Goal: Transaction & Acquisition: Purchase product/service

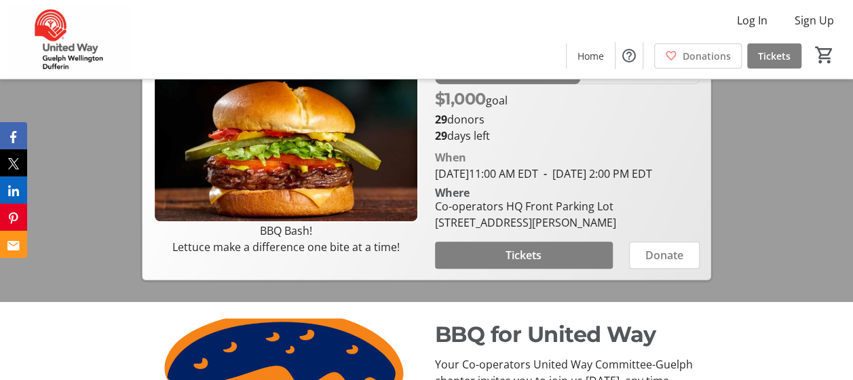
scroll to position [339, 0]
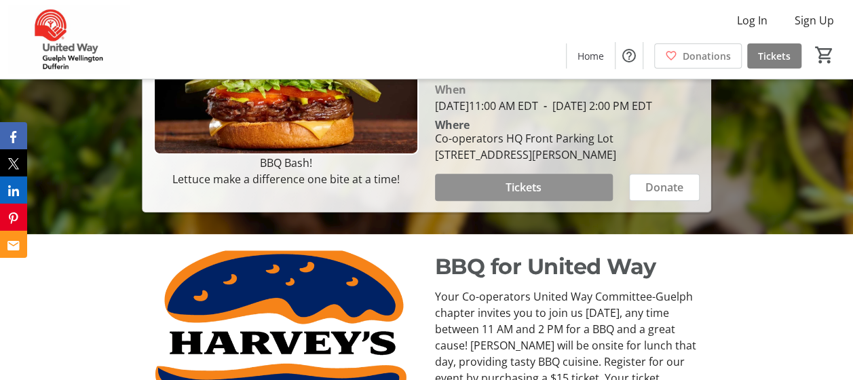
click at [544, 203] on span at bounding box center [524, 187] width 178 height 33
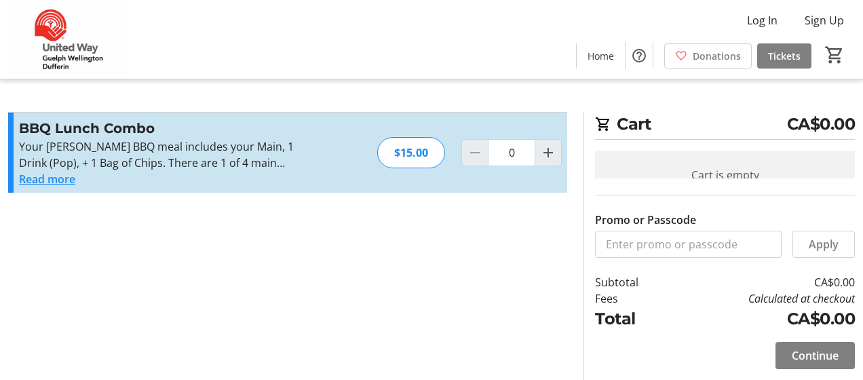
click at [57, 176] on button "Read more" at bounding box center [47, 179] width 56 height 16
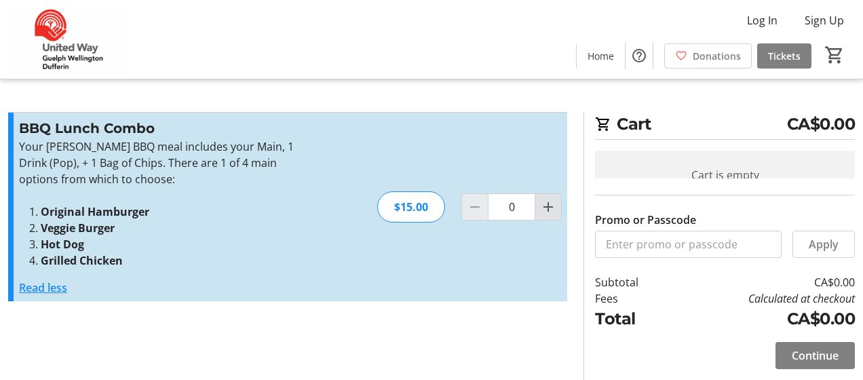
click at [553, 199] on mat-icon "Increment by one" at bounding box center [548, 207] width 16 height 16
type input "4"
